Goal: Information Seeking & Learning: Understand process/instructions

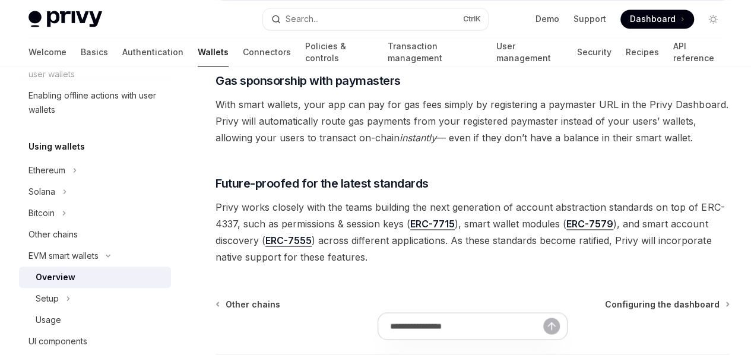
scroll to position [229, 0]
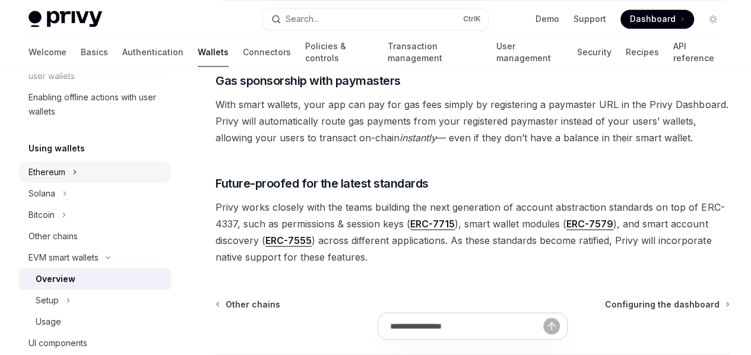
click at [67, 171] on button "Ethereum" at bounding box center [95, 172] width 152 height 21
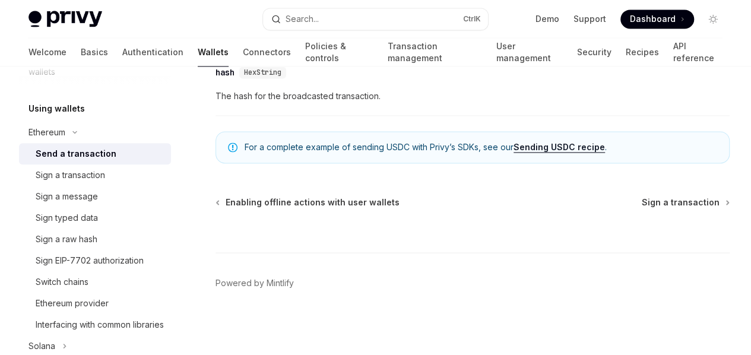
scroll to position [959, 0]
click at [68, 172] on div "Sign a transaction" at bounding box center [70, 175] width 69 height 14
type textarea "*"
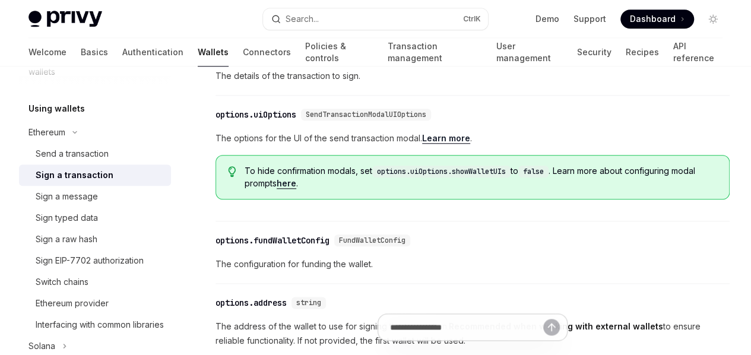
scroll to position [558, 0]
click at [0, 0] on div "On this page Usage Parameters Returns" at bounding box center [0, 0] width 0 height 0
